Goal: Task Accomplishment & Management: Use online tool/utility

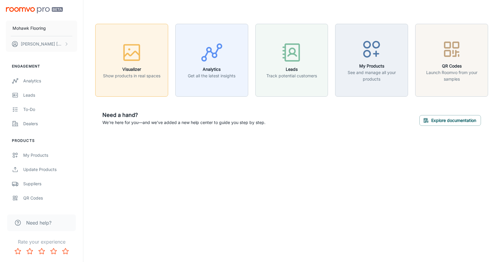
click at [153, 55] on div "button" at bounding box center [131, 53] width 57 height 25
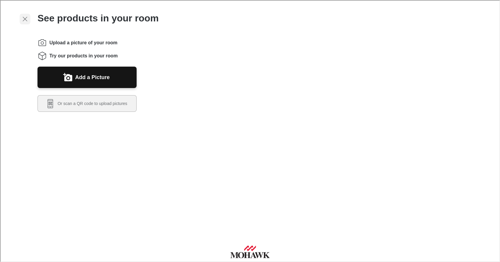
click at [24, 19] on icon "Exit visualizer" at bounding box center [24, 18] width 7 height 7
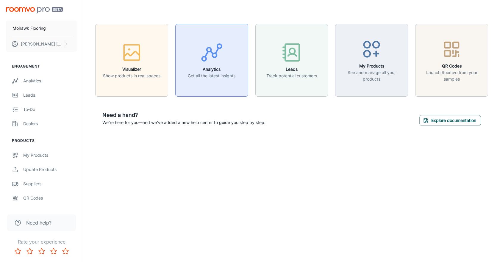
click at [221, 48] on circle "button" at bounding box center [219, 46] width 4 height 4
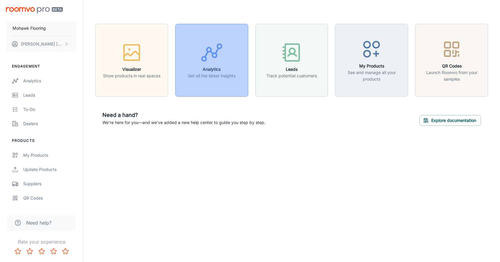
click at [217, 47] on circle "button" at bounding box center [219, 46] width 4 height 4
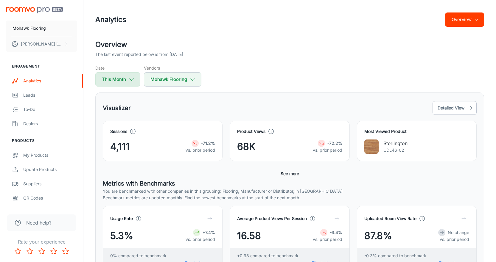
click at [127, 82] on button "This Month" at bounding box center [117, 79] width 45 height 14
select select "9"
select select "2025"
select select "9"
select select "2025"
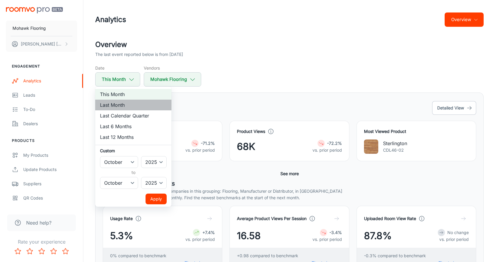
click at [139, 101] on li "Last Month" at bounding box center [133, 105] width 76 height 11
select select "8"
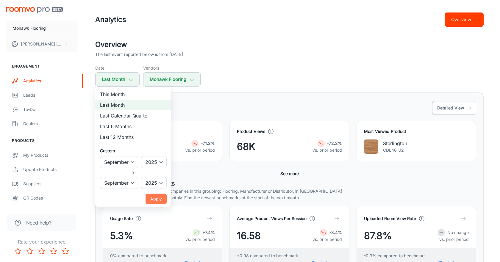
click at [158, 197] on button "Apply" at bounding box center [156, 199] width 21 height 11
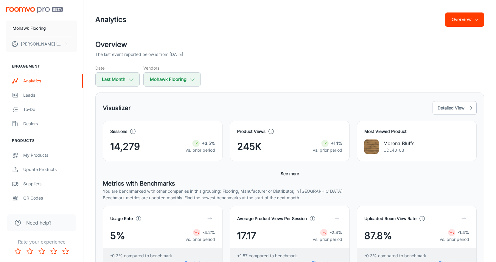
click at [465, 16] on button "Overview" at bounding box center [464, 20] width 39 height 14
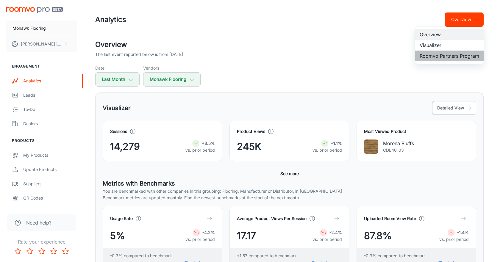
click at [444, 57] on li "Roomvo Partners Program" at bounding box center [449, 56] width 69 height 11
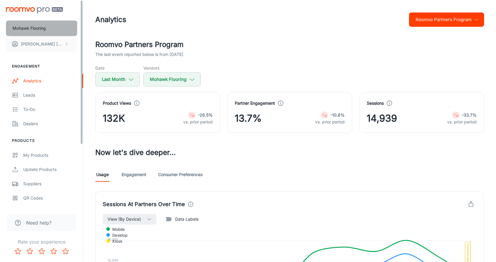
click at [49, 32] on button "Mohawk Flooring" at bounding box center [41, 28] width 71 height 15
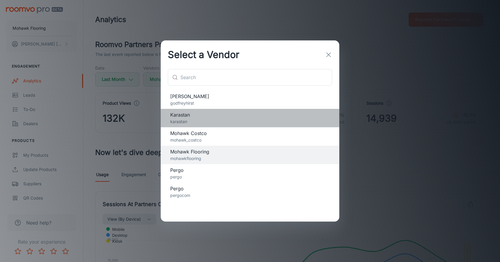
click at [191, 114] on span "Karastan" at bounding box center [250, 114] width 160 height 7
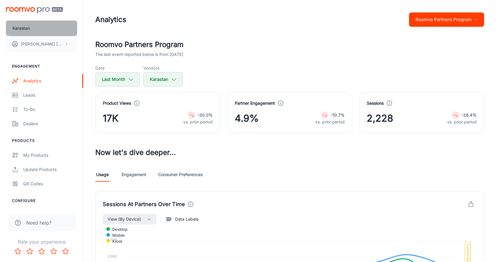
click at [36, 28] on button "Karastan" at bounding box center [41, 28] width 71 height 15
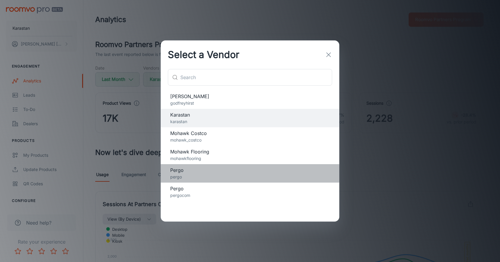
click at [199, 169] on span "Pergo" at bounding box center [250, 170] width 160 height 7
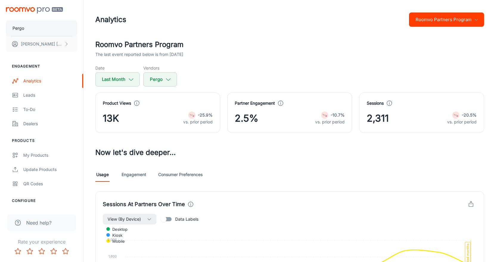
click at [53, 29] on button "Pergo" at bounding box center [41, 28] width 71 height 15
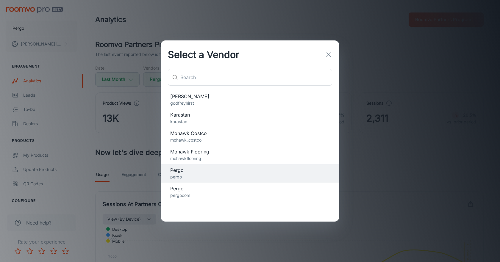
click at [209, 195] on p "pergocom" at bounding box center [250, 195] width 160 height 7
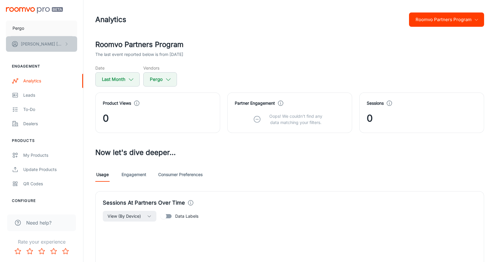
click at [46, 43] on p "[PERSON_NAME]" at bounding box center [42, 44] width 42 height 7
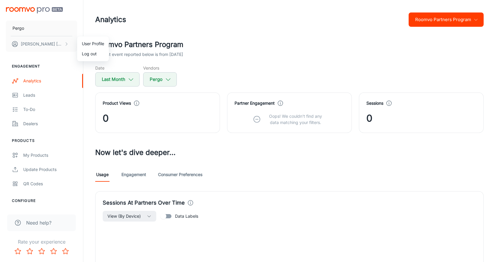
drag, startPoint x: 189, startPoint y: 100, endPoint x: 181, endPoint y: 86, distance: 15.9
click at [189, 99] on div at bounding box center [250, 131] width 500 height 262
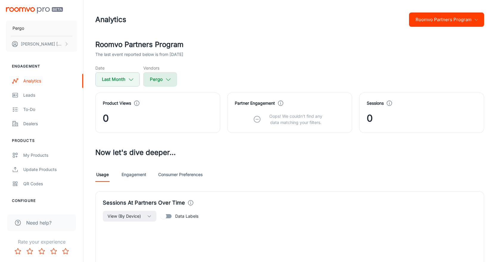
click at [148, 80] on button "Pergo" at bounding box center [160, 79] width 34 height 14
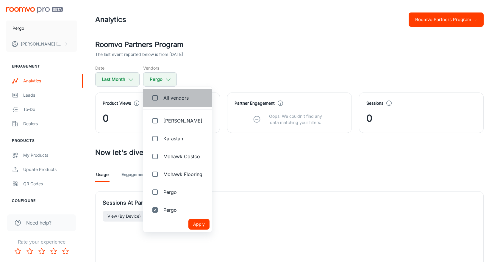
click at [165, 95] on span "All vendors" at bounding box center [176, 97] width 25 height 7
click at [161, 95] on input "All vendors" at bounding box center [155, 98] width 12 height 12
checkbox input "true"
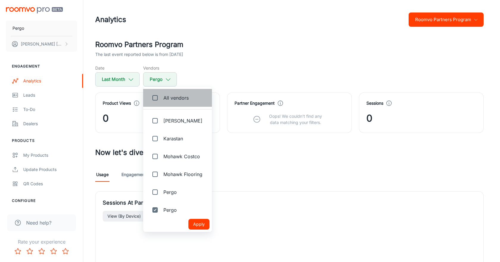
checkbox input "true"
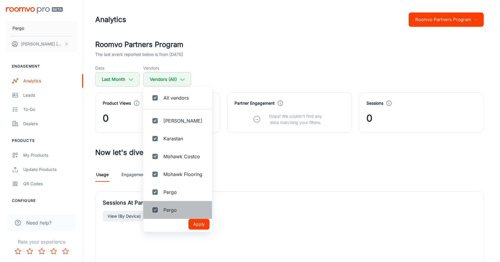
click at [204, 214] on li "Pergo" at bounding box center [177, 210] width 69 height 18
click at [202, 230] on button "Apply" at bounding box center [199, 224] width 21 height 11
checkbox input "true"
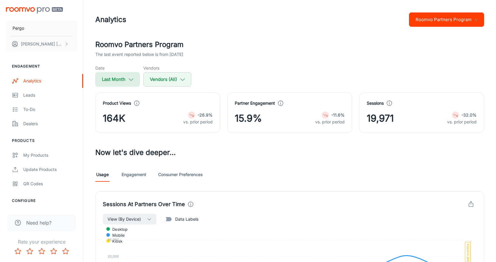
click at [122, 82] on button "Last Month" at bounding box center [117, 79] width 44 height 14
select select "8"
select select "2025"
select select "8"
select select "2025"
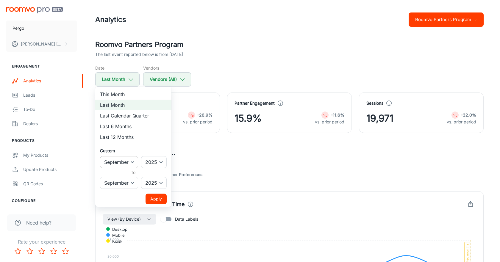
click at [128, 163] on select "January February March April May June July August September October November De…" at bounding box center [119, 162] width 38 height 12
select select "7"
click at [100, 156] on select "January February March April May June July August September October November De…" at bounding box center [119, 162] width 38 height 12
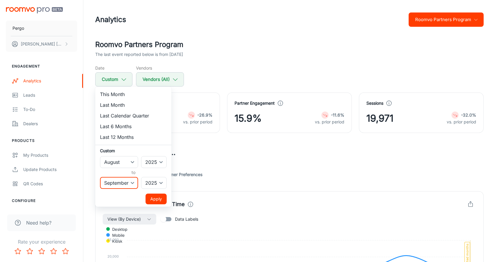
click at [128, 181] on select "January February March April May June July August September October November De…" at bounding box center [119, 183] width 38 height 12
select select "7"
click at [100, 177] on select "January February March April May June July August September October November De…" at bounding box center [119, 183] width 38 height 12
click at [153, 198] on button "Apply" at bounding box center [156, 199] width 21 height 11
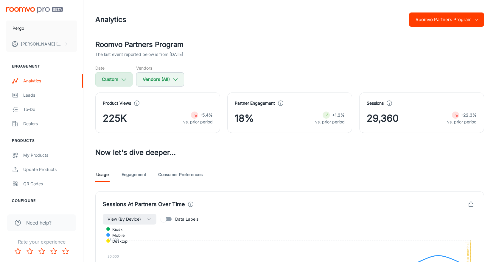
click at [121, 81] on icon "button" at bounding box center [124, 79] width 7 height 7
select select "7"
select select "2025"
select select "7"
select select "2025"
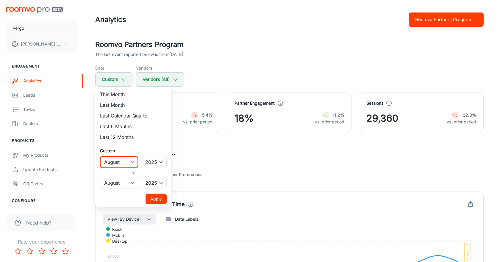
click at [121, 158] on select "January February March April May June July August September October November De…" at bounding box center [119, 162] width 38 height 12
select select "8"
click at [100, 156] on select "January February March April May June July August September October November De…" at bounding box center [119, 162] width 38 height 12
drag, startPoint x: 118, startPoint y: 181, endPoint x: 119, endPoint y: 178, distance: 3.9
click at [118, 182] on select "January February March April May June July August September October November De…" at bounding box center [119, 183] width 38 height 12
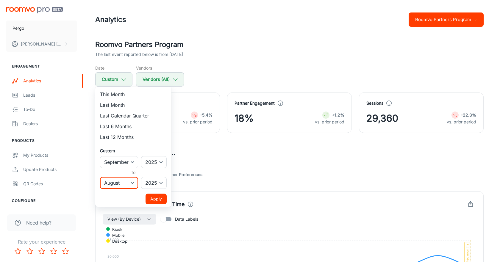
select select "8"
click at [100, 177] on select "January February March April May June July August September October November De…" at bounding box center [119, 183] width 38 height 12
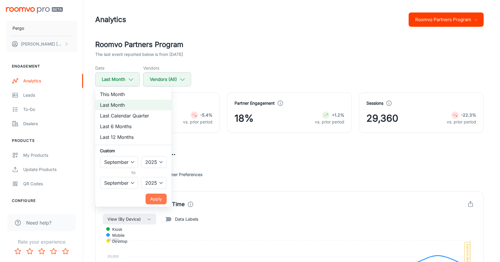
click at [156, 199] on button "Apply" at bounding box center [156, 199] width 21 height 11
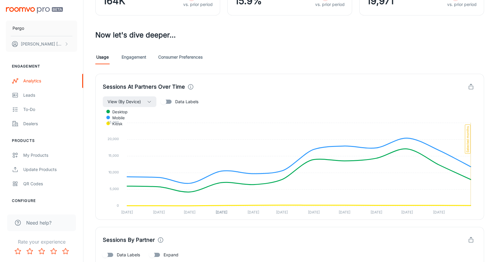
scroll to position [89, 0]
